Goal: Task Accomplishment & Management: Manage account settings

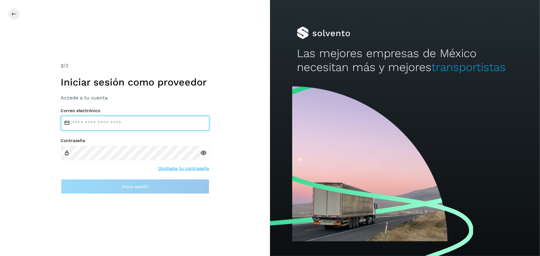
click at [150, 127] on input "email" at bounding box center [135, 123] width 148 height 15
type input "**********"
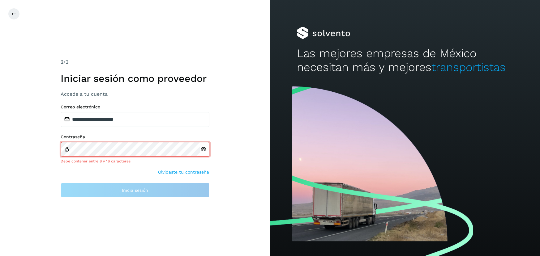
click at [203, 150] on icon at bounding box center [203, 149] width 6 height 6
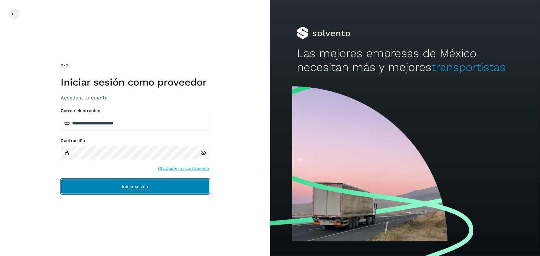
click at [136, 180] on button "Inicia sesión" at bounding box center [135, 186] width 148 height 15
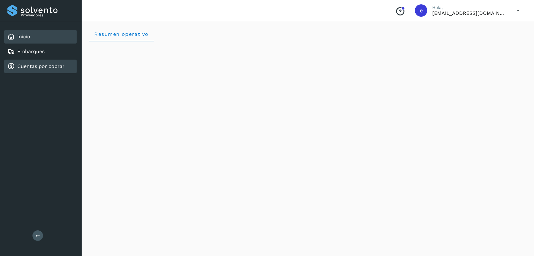
click at [37, 65] on link "Cuentas por cobrar" at bounding box center [40, 66] width 47 height 6
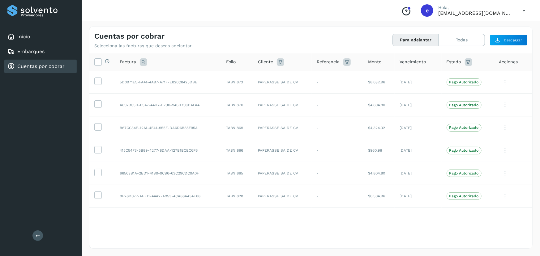
click at [331, 236] on div "Selecciona todas las facturas disponibles para adelanto Factura Folio Cliente R…" at bounding box center [310, 150] width 443 height 194
